Goal: Task Accomplishment & Management: Complete application form

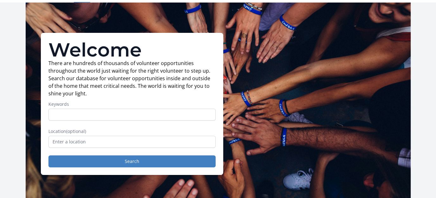
scroll to position [32, 0]
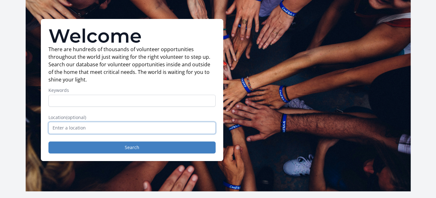
click at [60, 128] on input "text" at bounding box center [131, 128] width 167 height 12
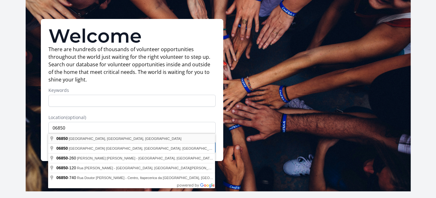
type input "[GEOGRAPHIC_DATA], [GEOGRAPHIC_DATA]"
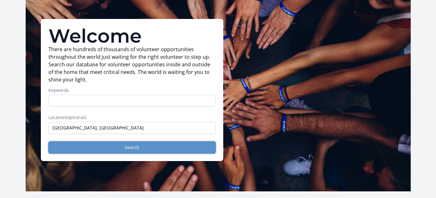
click at [130, 151] on button "Search" at bounding box center [131, 148] width 167 height 12
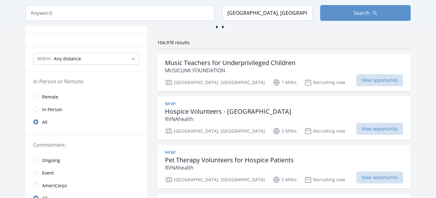
scroll to position [63, 0]
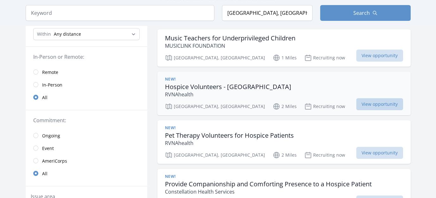
click at [382, 103] on span "View opportunity" at bounding box center [379, 104] width 47 height 12
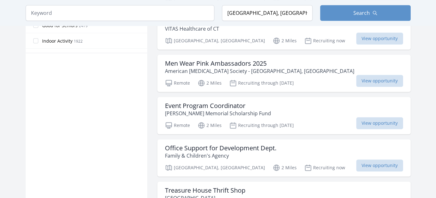
scroll to position [443, 0]
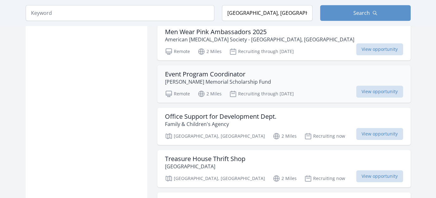
click at [227, 71] on h3 "Event Program Coordinator" at bounding box center [218, 75] width 106 height 8
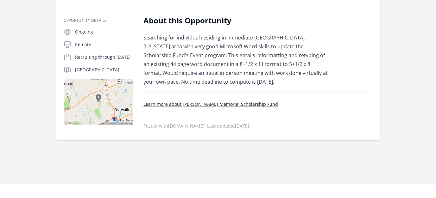
scroll to position [127, 0]
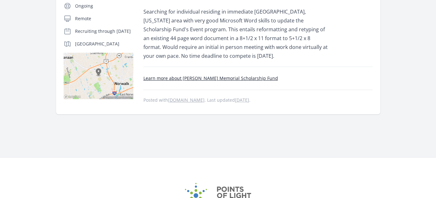
click at [224, 77] on link "Learn more about Kevin M. Eidt Memorial Scholarship Fund" at bounding box center [210, 78] width 135 height 6
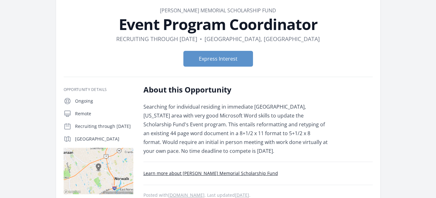
scroll to position [32, 0]
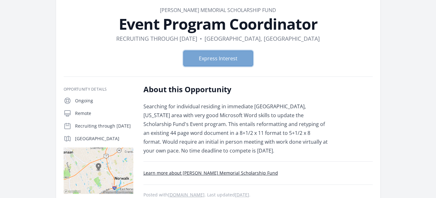
click at [241, 60] on button "Express Interest" at bounding box center [218, 59] width 70 height 16
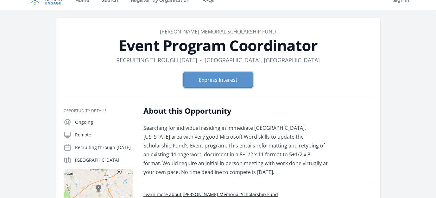
scroll to position [0, 0]
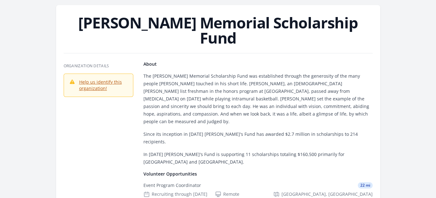
scroll to position [32, 0]
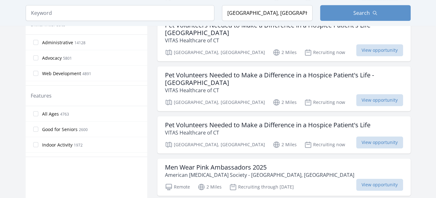
scroll to position [317, 0]
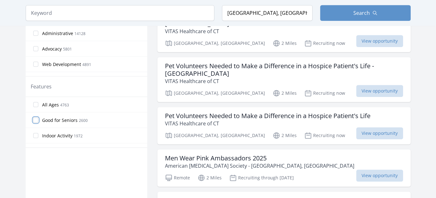
click at [35, 118] on input "Good for Seniors 2600" at bounding box center [35, 120] width 5 height 5
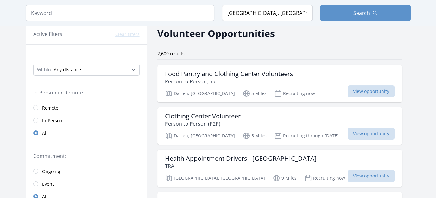
scroll to position [19, 0]
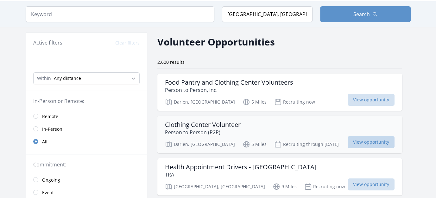
click at [348, 140] on span "View opportunity" at bounding box center [371, 142] width 47 height 12
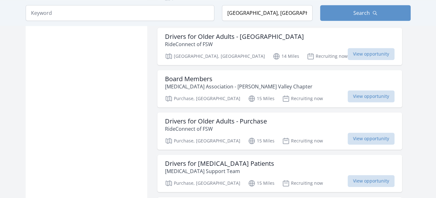
scroll to position [715, 0]
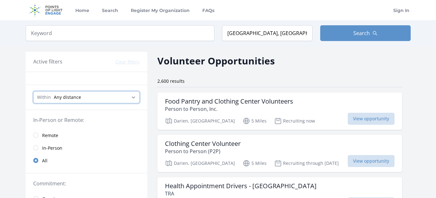
click at [97, 99] on select "Any distance , 5 Miles , 20 Miles , 50 Miles , 100 Miles" at bounding box center [86, 97] width 106 height 12
select select "8046"
click at [33, 91] on select "Any distance , 5 Miles , 20 Miles , 50 Miles , 100 Miles" at bounding box center [86, 97] width 106 height 12
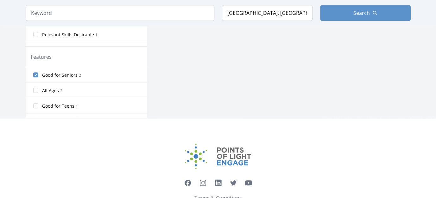
scroll to position [336, 0]
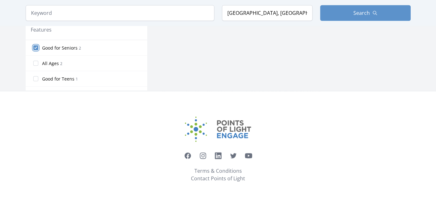
click at [34, 46] on input "Good for Seniors 2" at bounding box center [35, 47] width 5 height 5
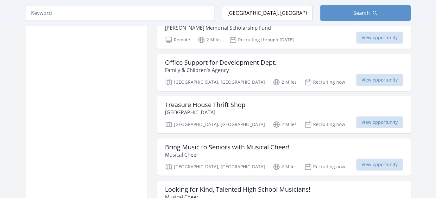
scroll to position [506, 0]
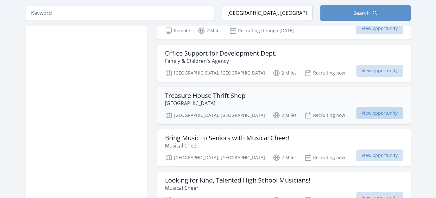
click at [376, 107] on span "View opportunity" at bounding box center [379, 113] width 47 height 12
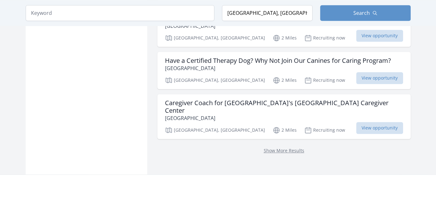
scroll to position [855, 0]
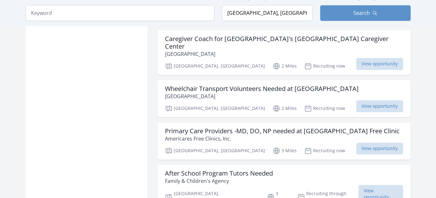
scroll to position [950, 0]
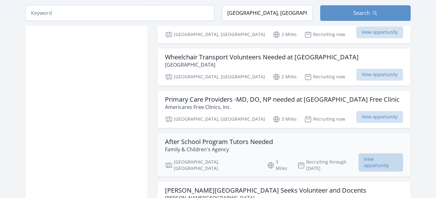
click at [381, 154] on span "View opportunity" at bounding box center [380, 163] width 45 height 18
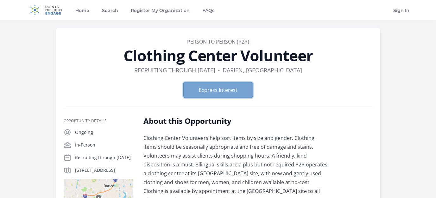
click at [225, 90] on button "Express Interest" at bounding box center [218, 90] width 70 height 16
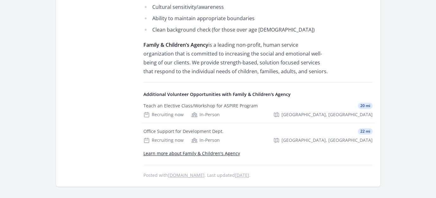
scroll to position [570, 0]
